Goal: Task Accomplishment & Management: Manage account settings

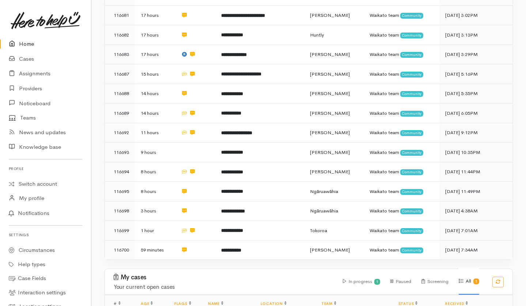
scroll to position [374, 0]
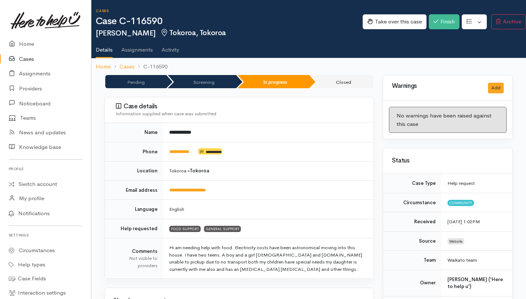
scroll to position [779, 0]
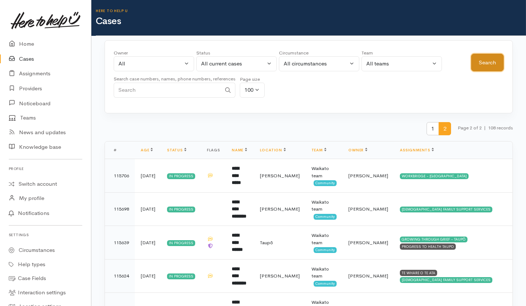
click at [485, 66] on button "Search" at bounding box center [487, 63] width 33 height 18
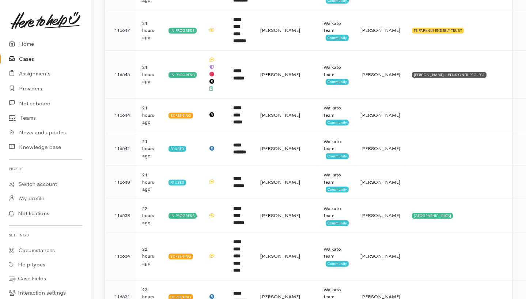
scroll to position [915, 0]
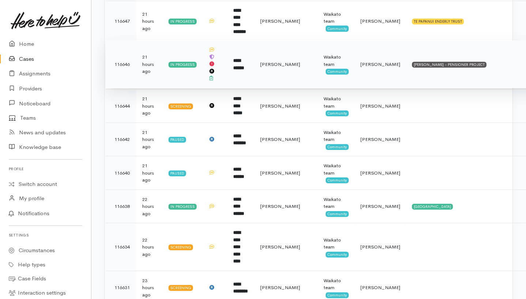
click at [485, 47] on td "VINNIES HAMILTON - PENSIONER PROJECT" at bounding box center [482, 64] width 152 height 48
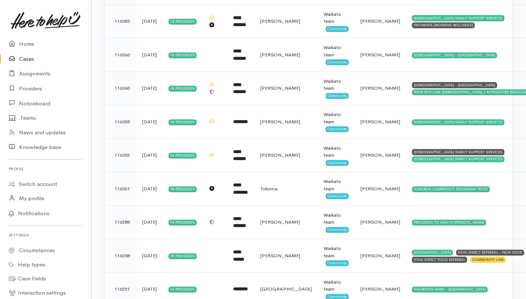
scroll to position [3243, 0]
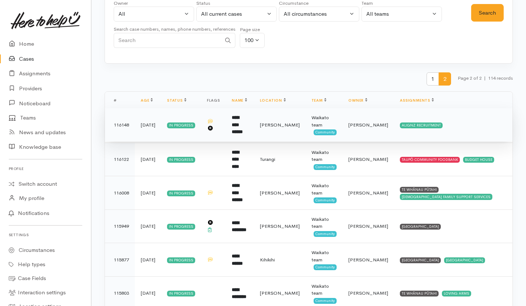
scroll to position [53, 0]
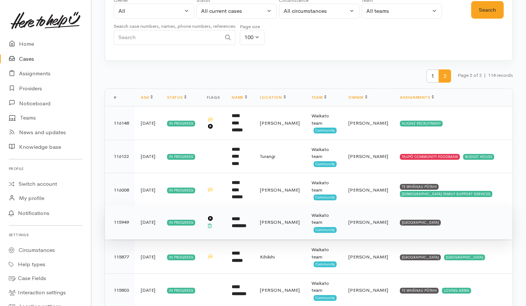
click at [460, 228] on td "WAIMARIE COMMUNITY HOUSE" at bounding box center [453, 222] width 118 height 34
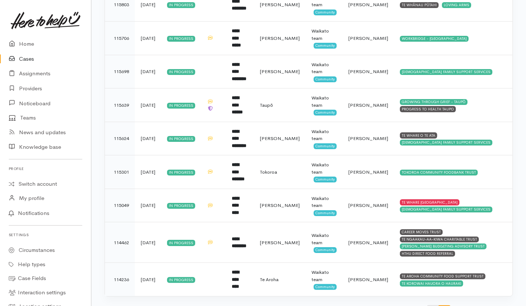
scroll to position [355, 0]
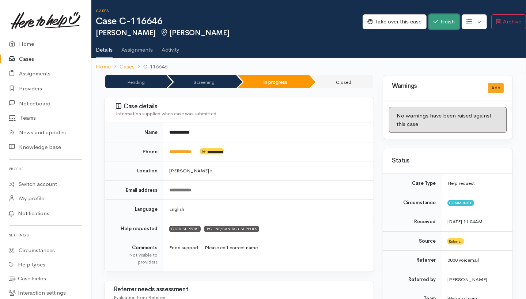
click at [439, 22] on button "Finish" at bounding box center [444, 21] width 31 height 15
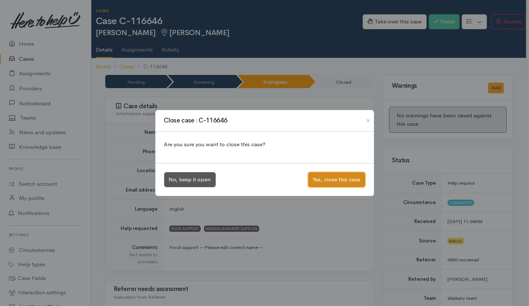
click at [335, 175] on button "Yes, close this case" at bounding box center [336, 179] width 57 height 15
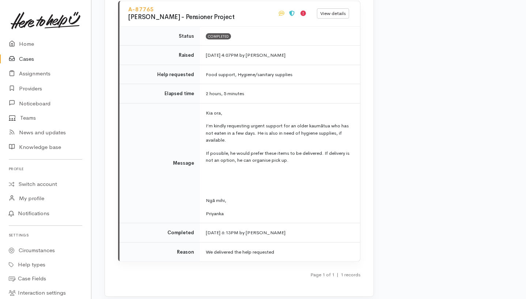
scroll to position [871, 0]
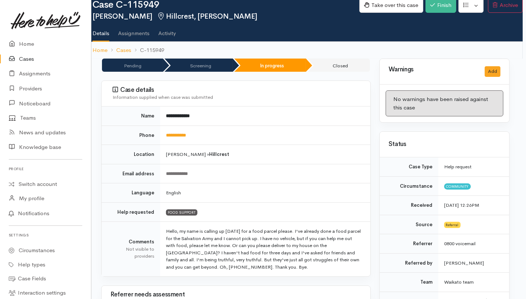
scroll to position [0, 3]
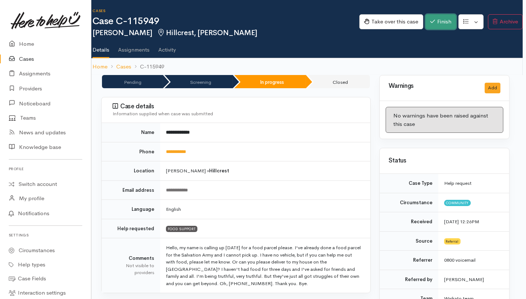
click at [393, 20] on button "Finish" at bounding box center [440, 21] width 31 height 15
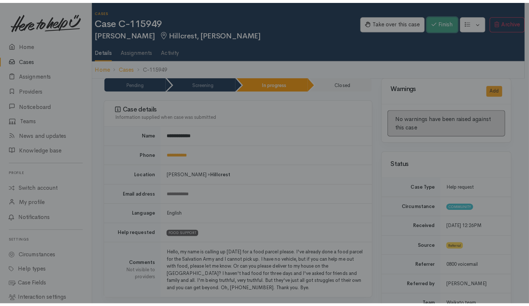
scroll to position [0, 1]
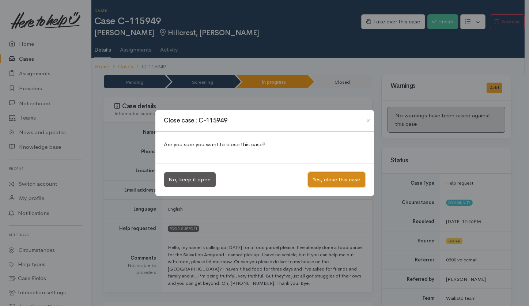
click at [341, 173] on button "Yes, close this case" at bounding box center [336, 179] width 57 height 15
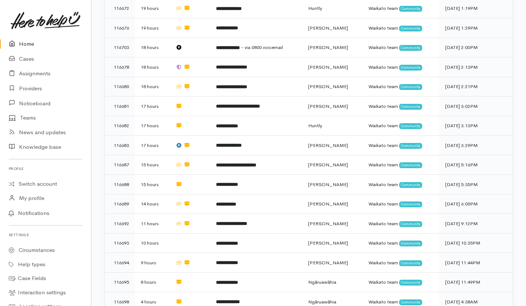
scroll to position [285, 0]
